Goal: Submit feedback/report problem

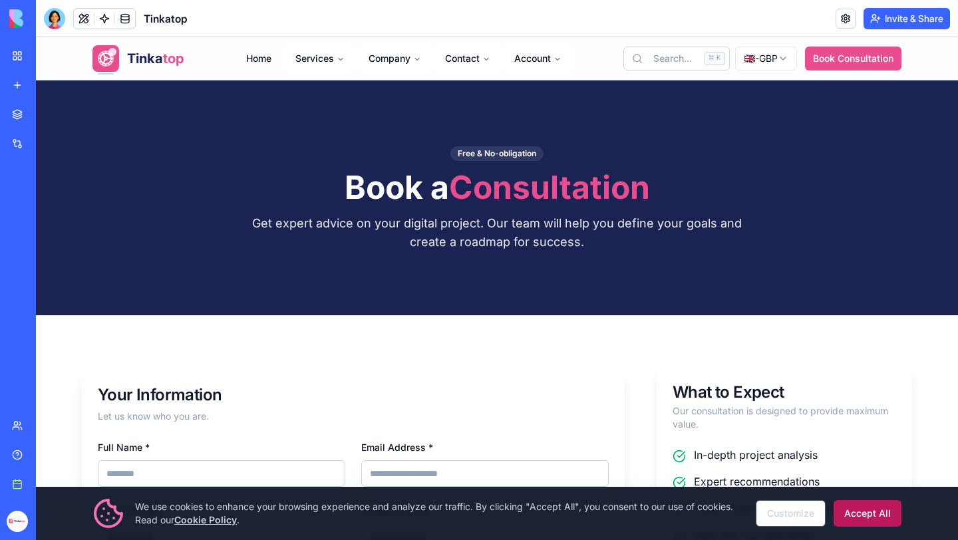
click at [850, 513] on button "Accept All" at bounding box center [868, 513] width 68 height 27
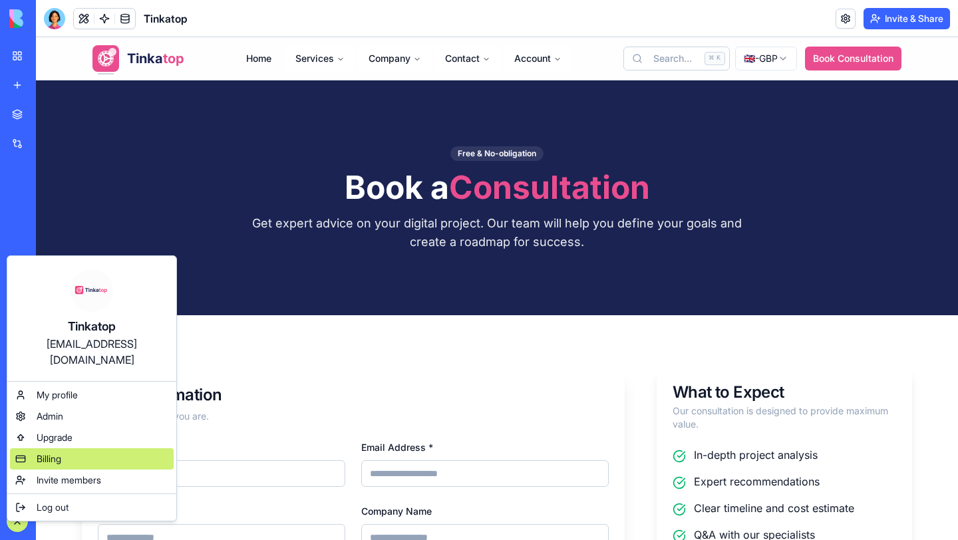
click at [79, 449] on div "Billing" at bounding box center [92, 459] width 164 height 21
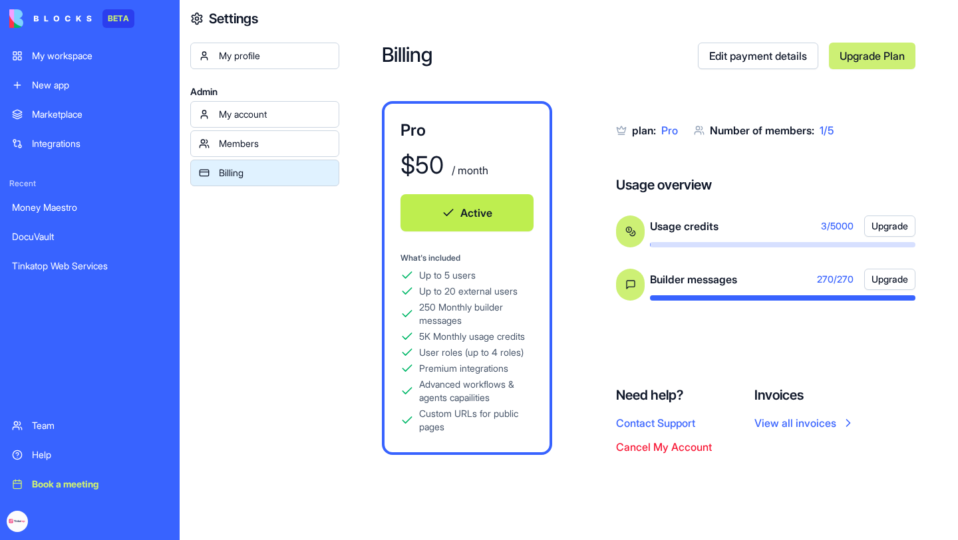
click at [797, 422] on link "View all invoices" at bounding box center [805, 423] width 100 height 16
click at [59, 55] on div "My workspace" at bounding box center [100, 55] width 136 height 13
click at [74, 59] on div "My workspace" at bounding box center [100, 55] width 136 height 13
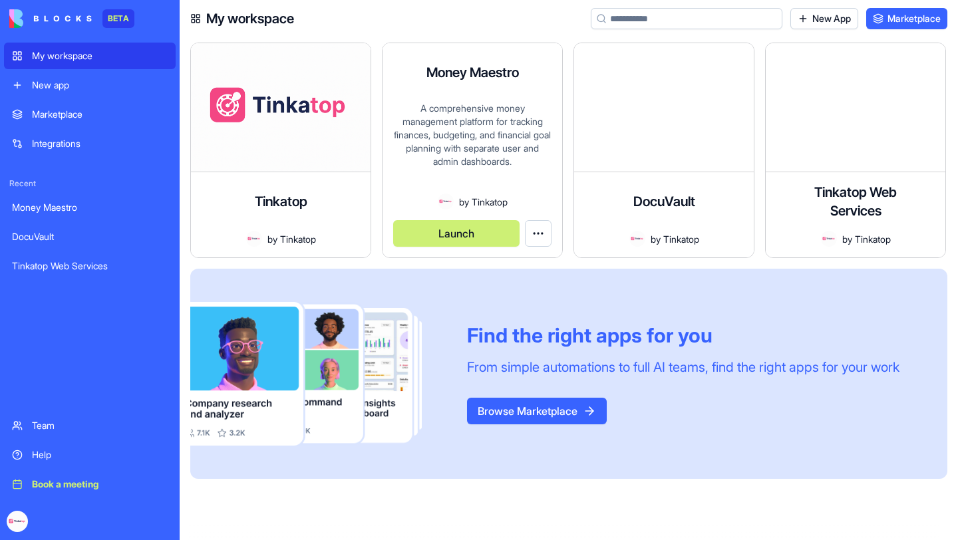
click at [506, 118] on div "A comprehensive money management platform for tracking finances, budgeting, and…" at bounding box center [472, 148] width 158 height 92
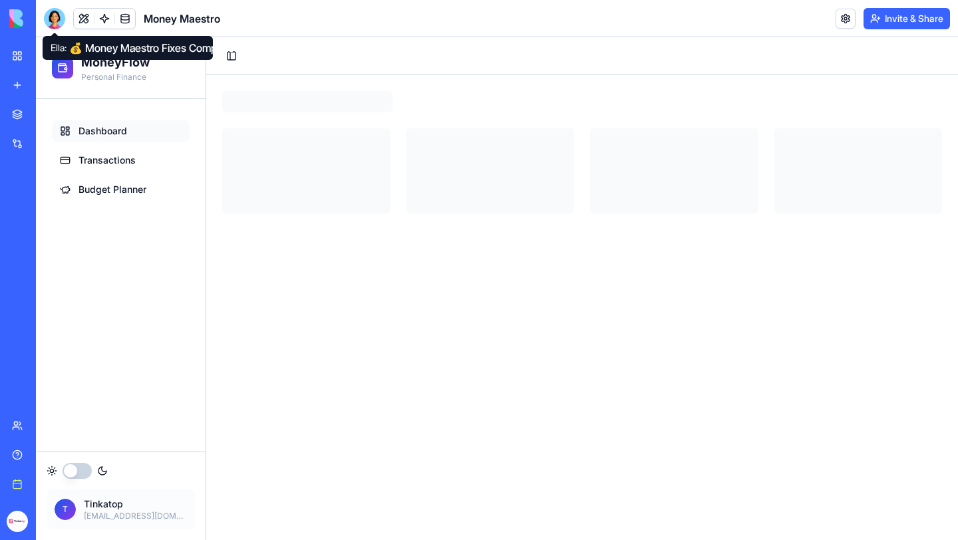
click at [55, 21] on div at bounding box center [54, 18] width 21 height 21
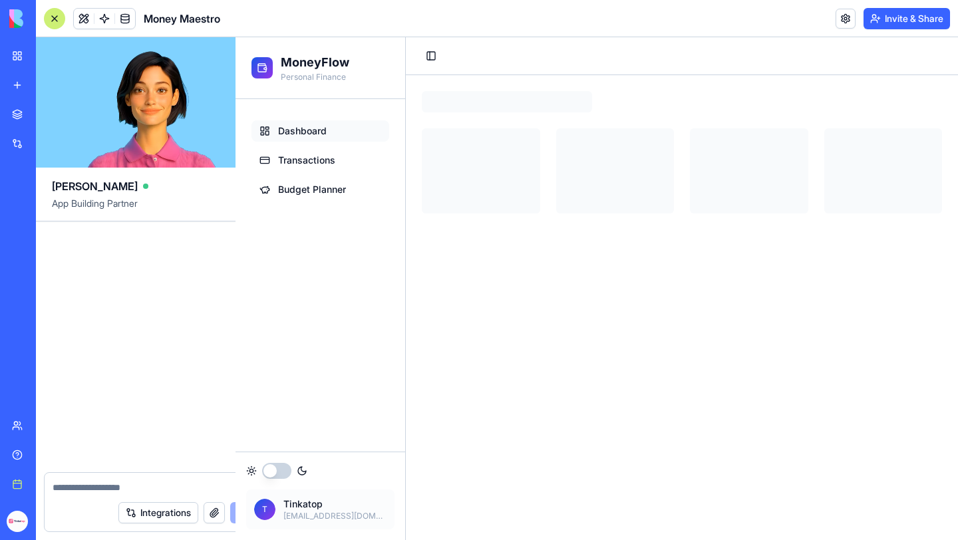
scroll to position [2091, 0]
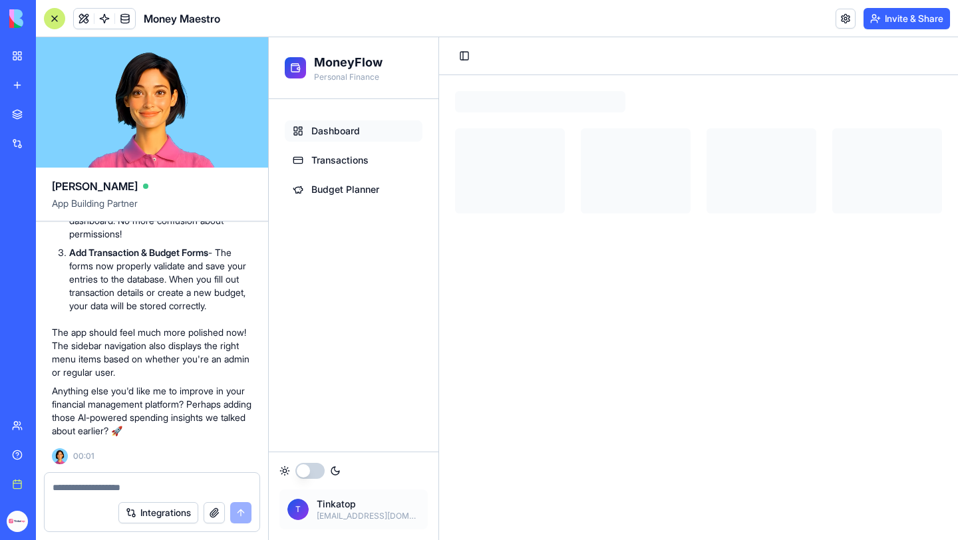
click at [136, 485] on textarea at bounding box center [152, 487] width 199 height 13
type textarea "**********"
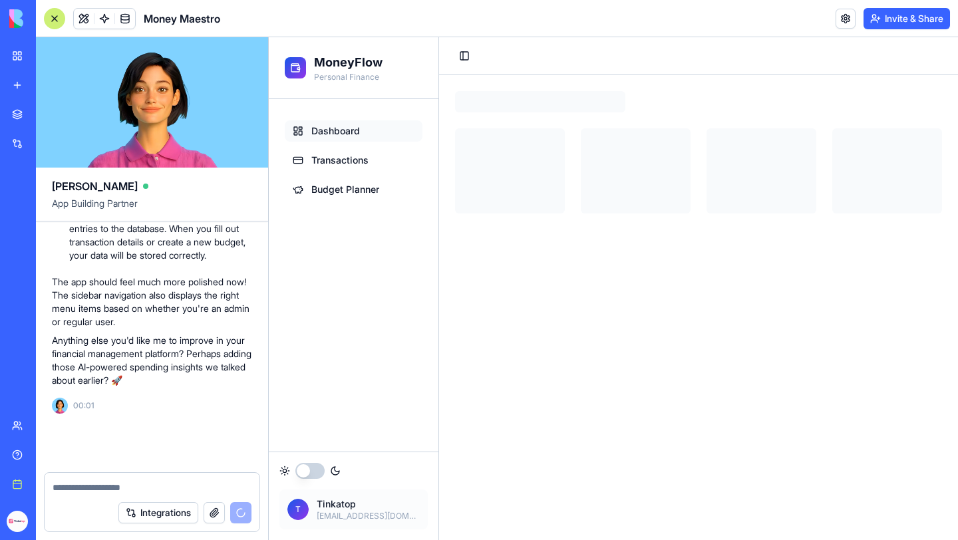
scroll to position [2142, 0]
